Goal: Information Seeking & Learning: Check status

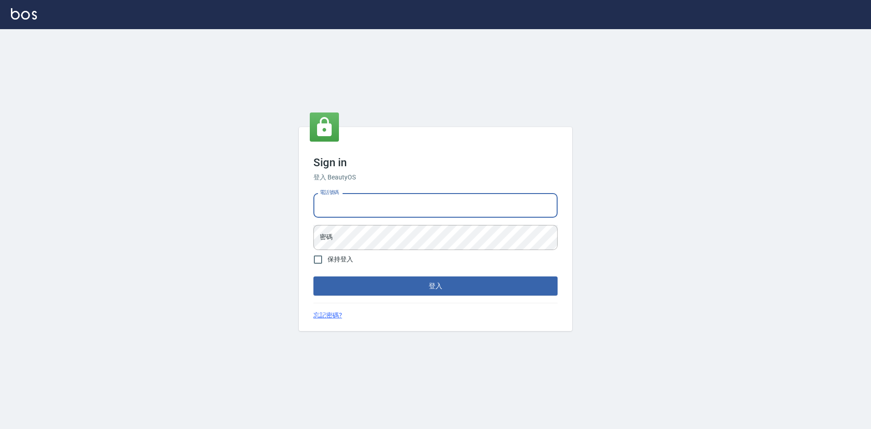
click at [372, 197] on input "電話號碼" at bounding box center [435, 205] width 244 height 25
type input "2380118"
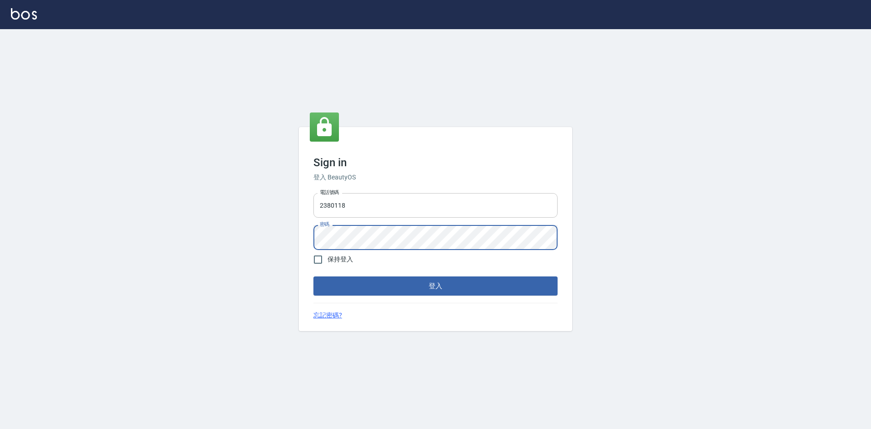
click at [313, 277] on button "登入" at bounding box center [435, 286] width 244 height 19
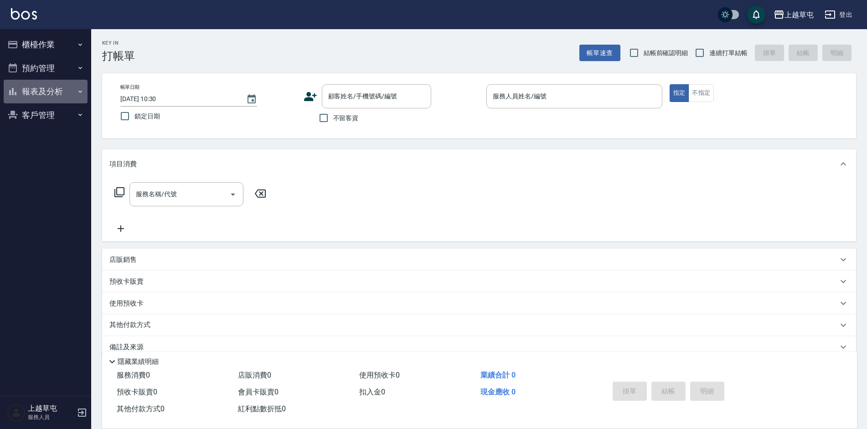
click at [46, 93] on button "報表及分析" at bounding box center [46, 92] width 84 height 24
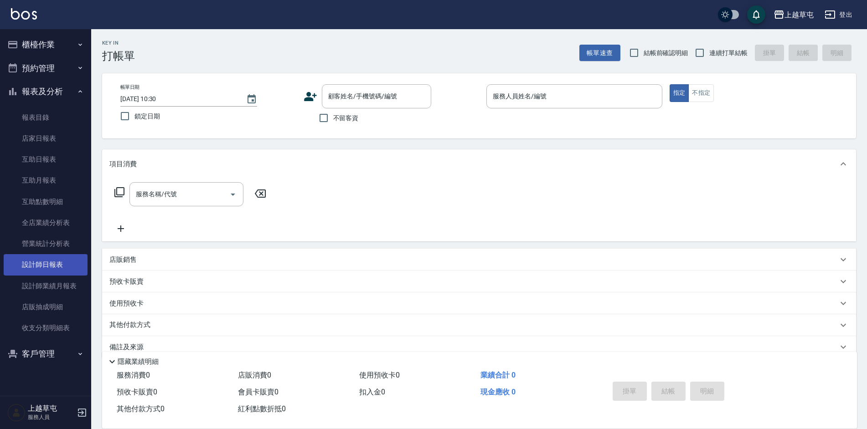
click at [53, 267] on link "設計師日報表" at bounding box center [46, 264] width 84 height 21
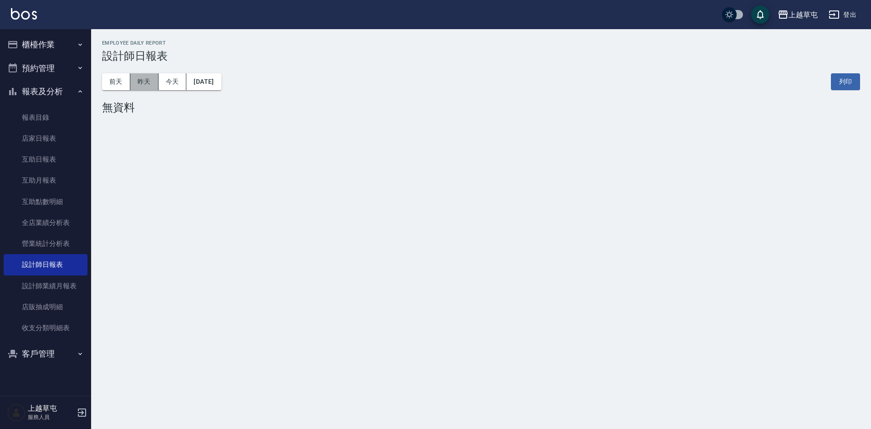
click at [141, 80] on button "昨天" at bounding box center [144, 81] width 28 height 17
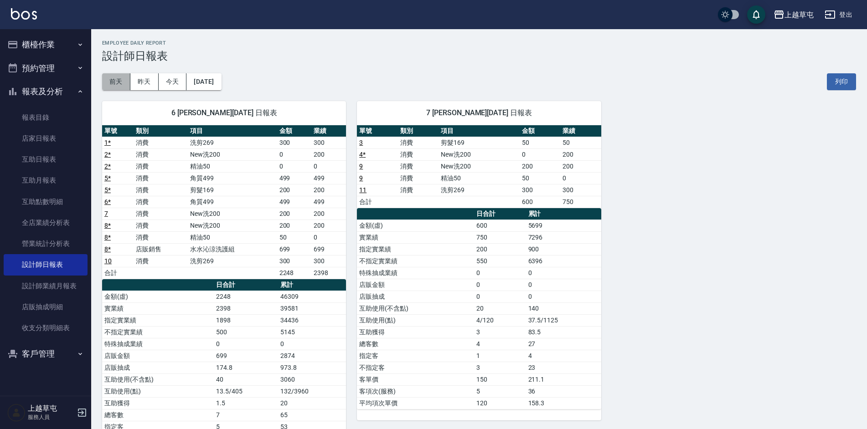
click at [120, 83] on button "前天" at bounding box center [116, 81] width 28 height 17
